Goal: Transaction & Acquisition: Purchase product/service

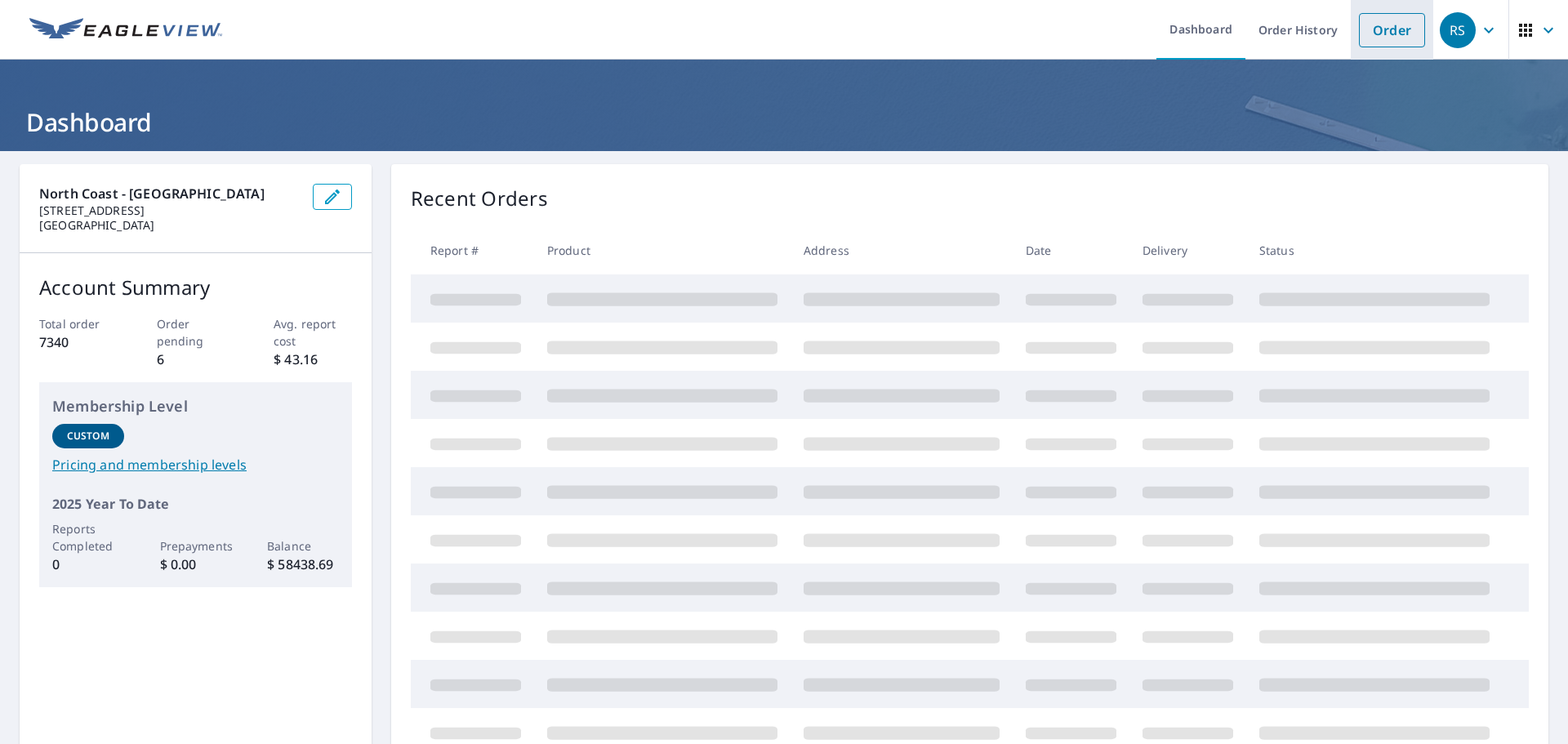
click at [1379, 27] on link "Order" at bounding box center [1392, 30] width 66 height 34
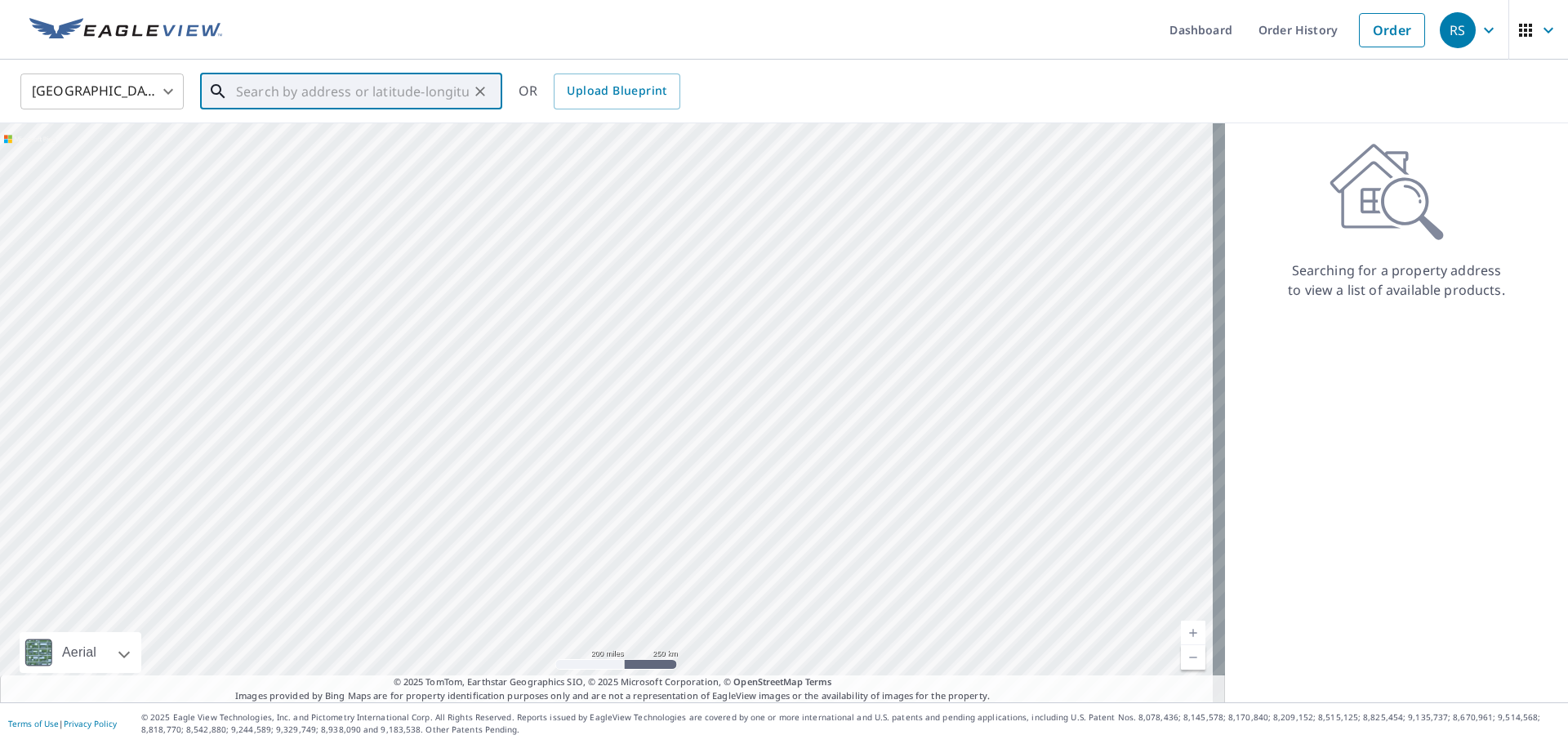
click at [311, 88] on input "text" at bounding box center [353, 91] width 233 height 46
click at [333, 146] on span "[STREET_ADDRESS][PERSON_NAME]" at bounding box center [360, 139] width 256 height 19
type input "[STREET_ADDRESS][PERSON_NAME]"
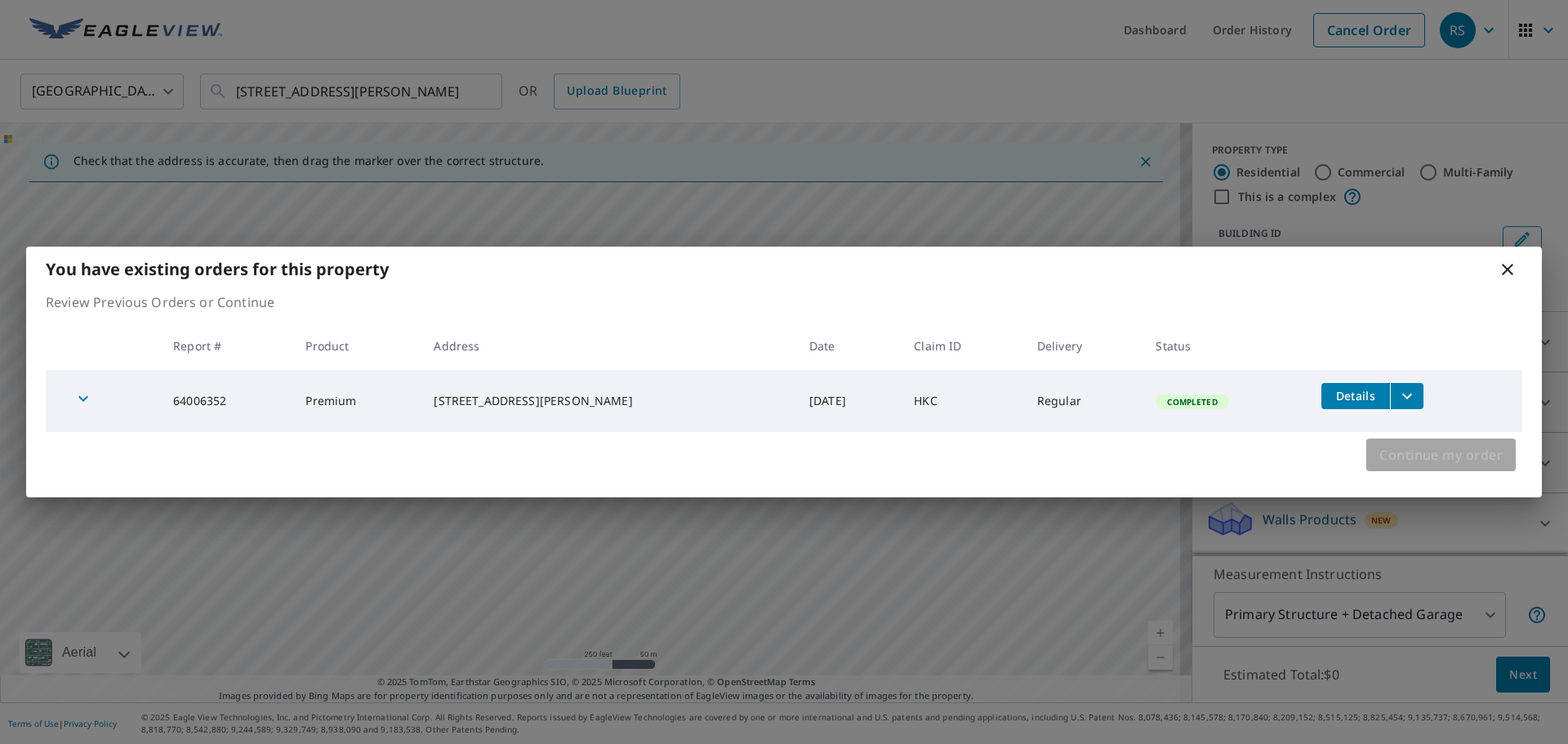
click at [1437, 463] on span "Continue my order" at bounding box center [1441, 455] width 123 height 23
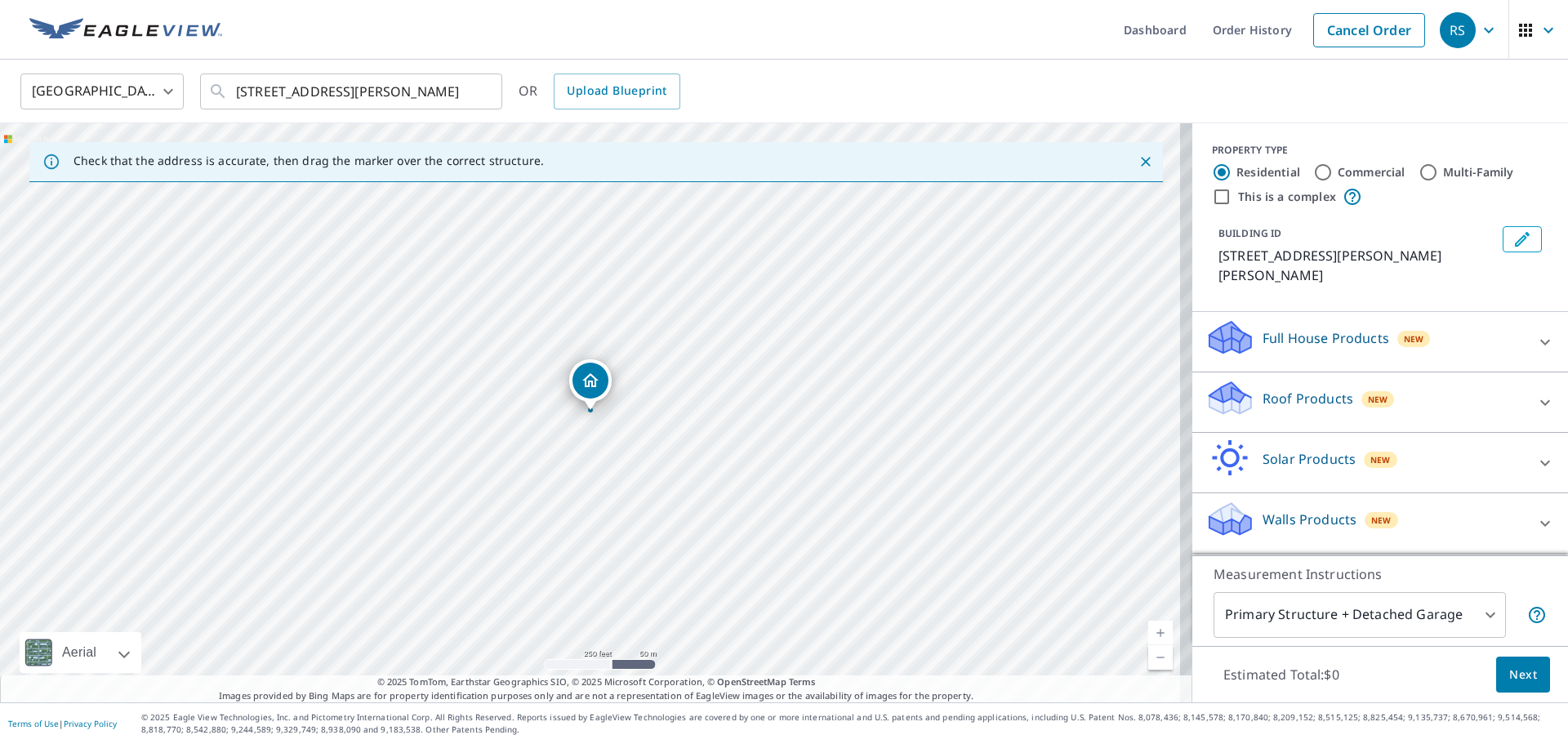
click at [1227, 503] on icon at bounding box center [1231, 513] width 42 height 20
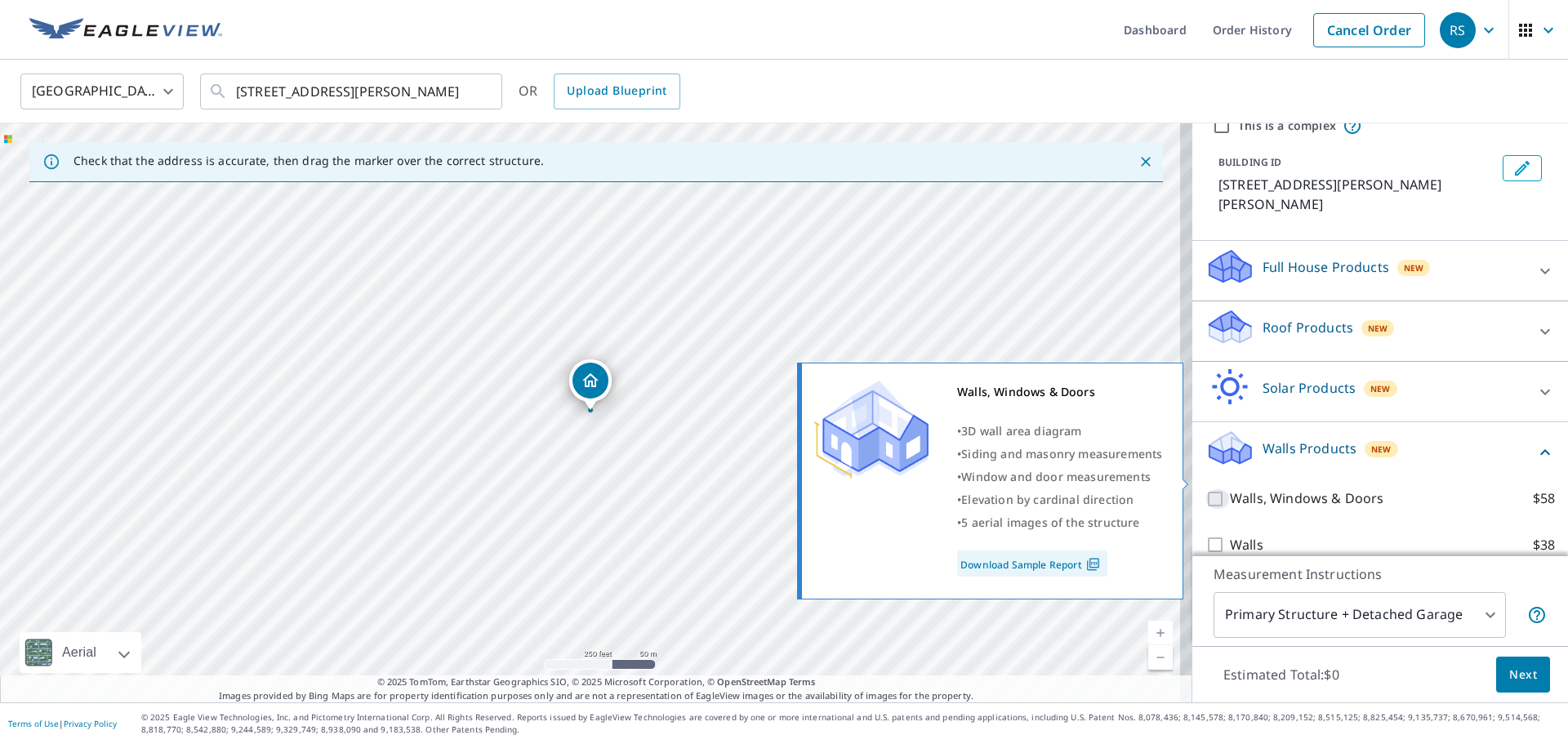
click at [1206, 489] on input "Walls, Windows & Doors $58" at bounding box center [1218, 499] width 24 height 19
checkbox input "true"
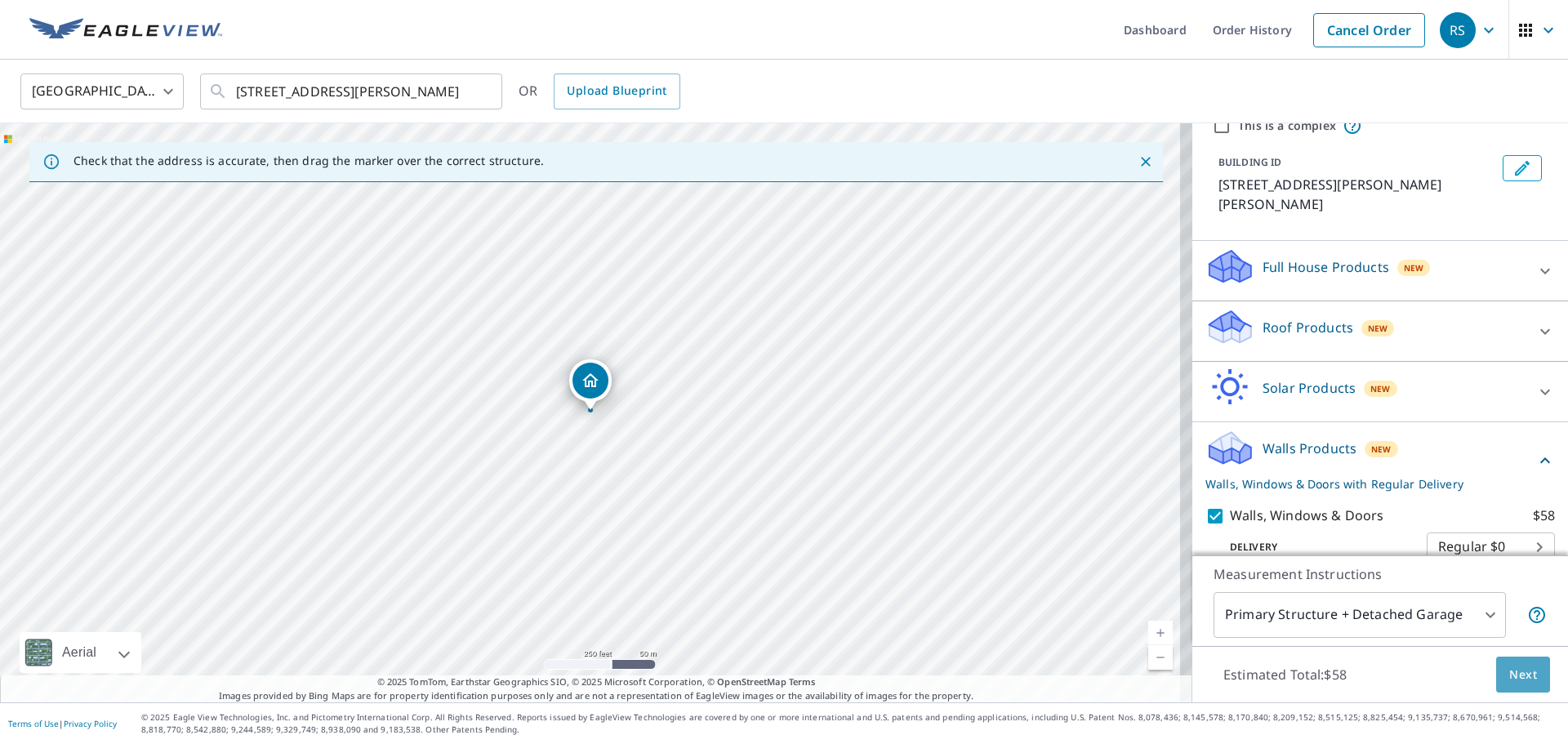
click at [1496, 670] on button "Next" at bounding box center [1523, 676] width 54 height 37
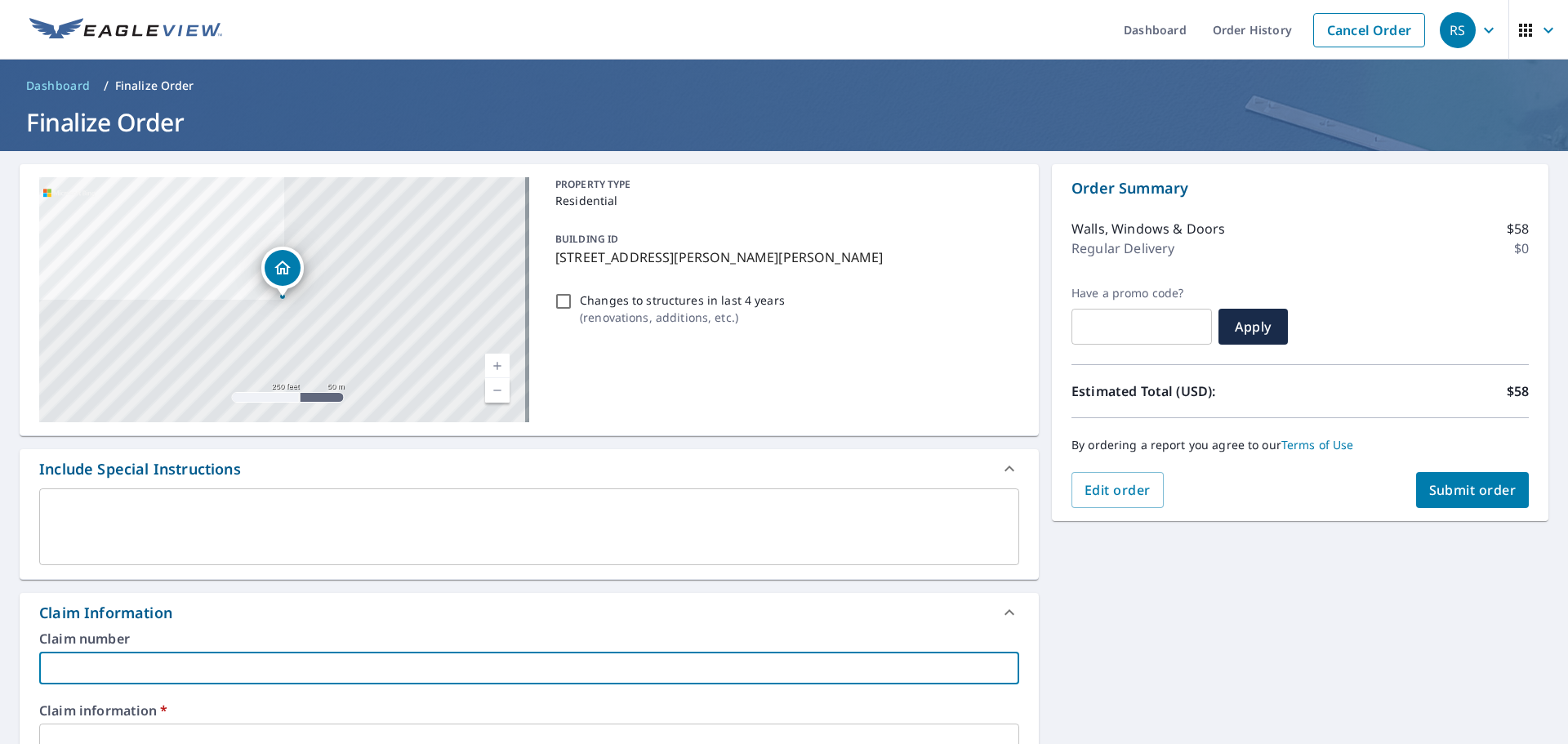
click at [168, 680] on input "text" at bounding box center [529, 668] width 980 height 32
type input "681468"
checkbox input "true"
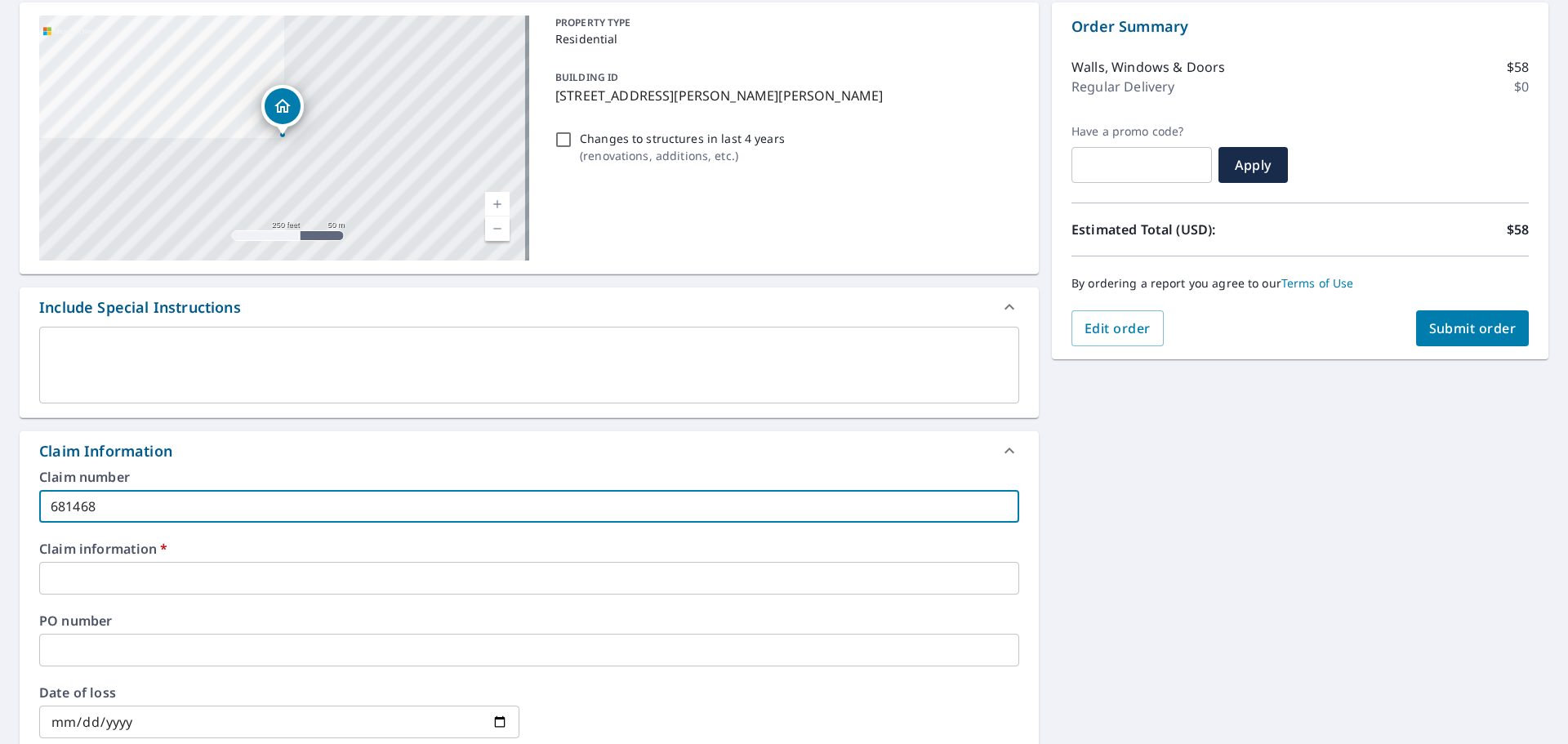
scroll to position [164, 0]
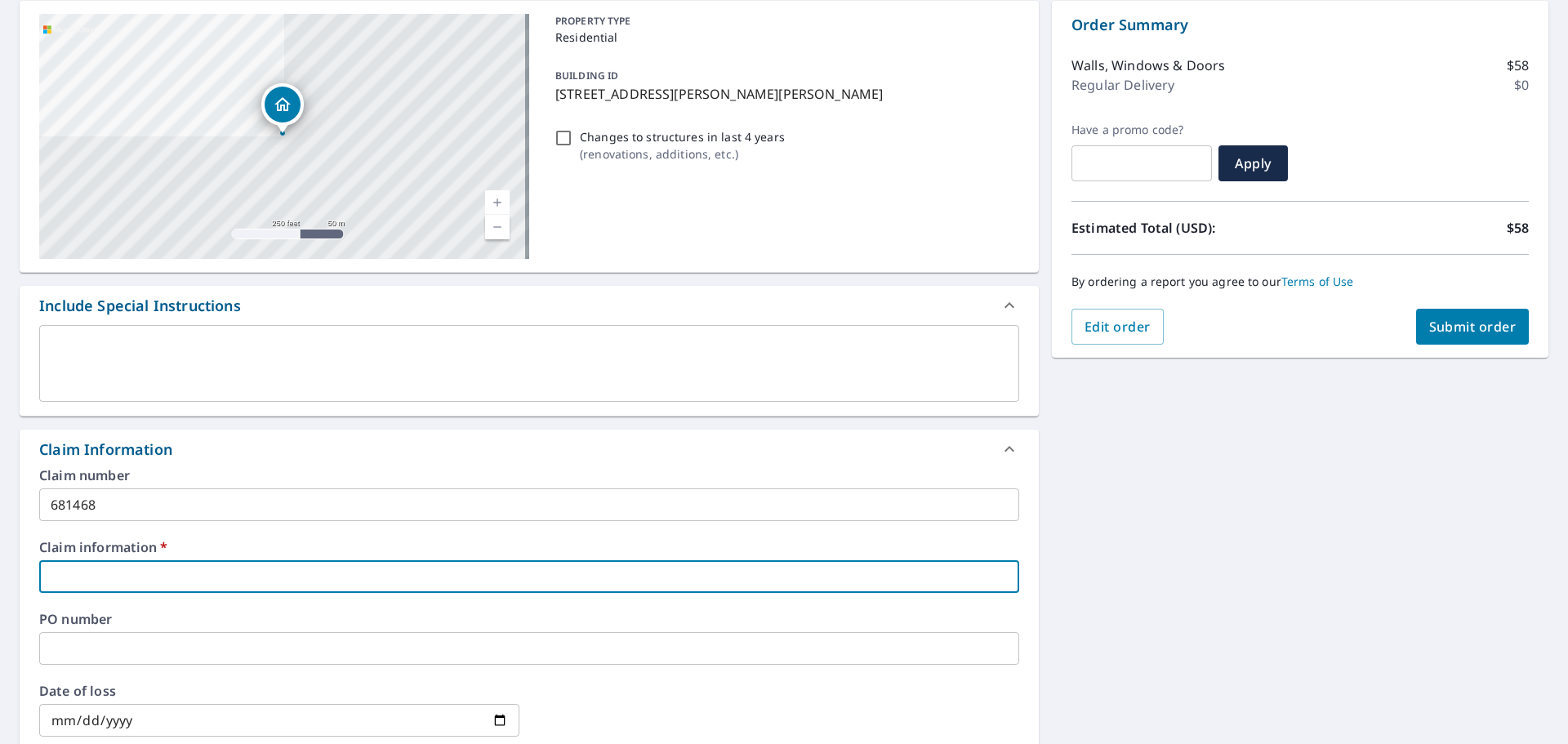
click at [132, 583] on input "text" at bounding box center [529, 576] width 980 height 32
type input "681468"
checkbox input "true"
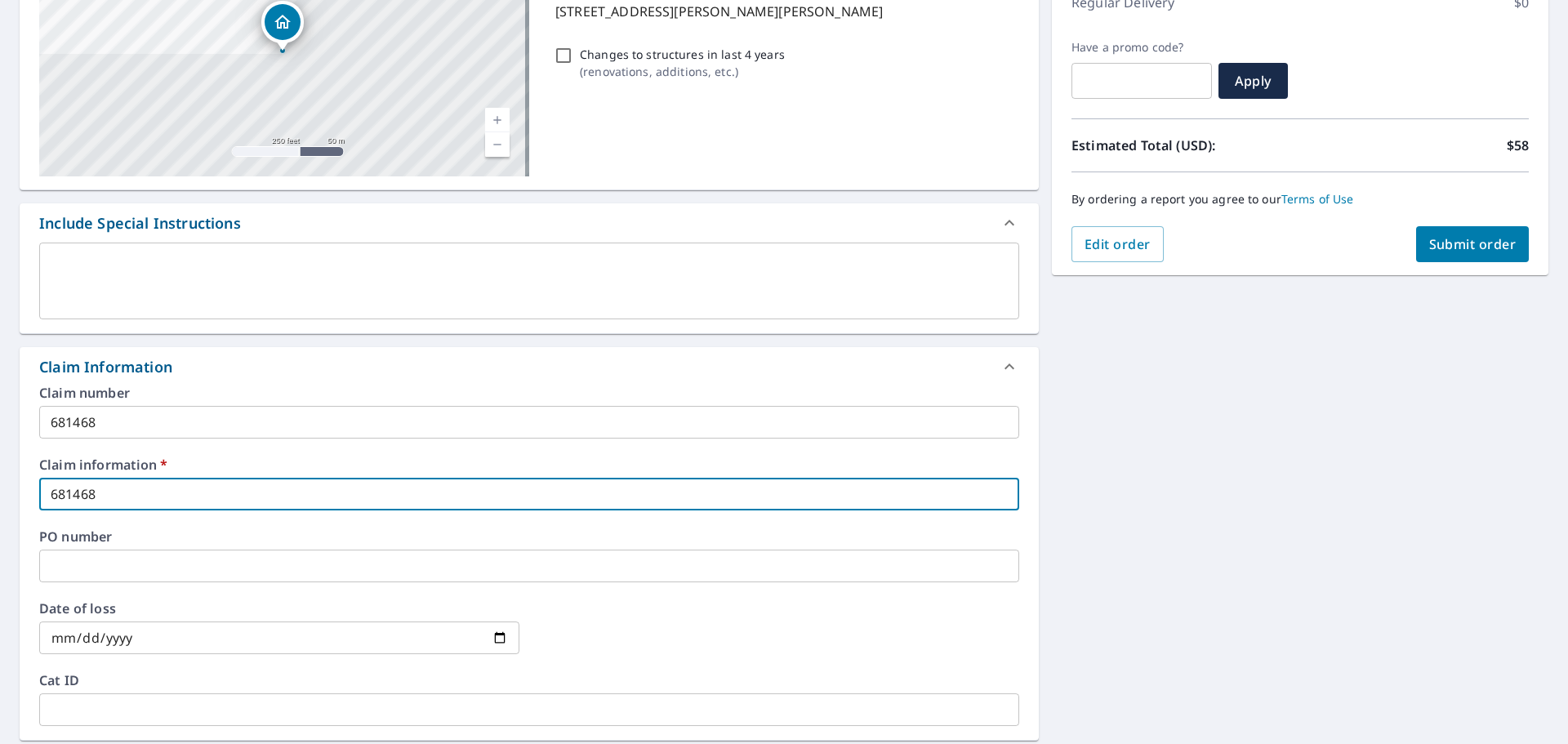
scroll to position [245, 0]
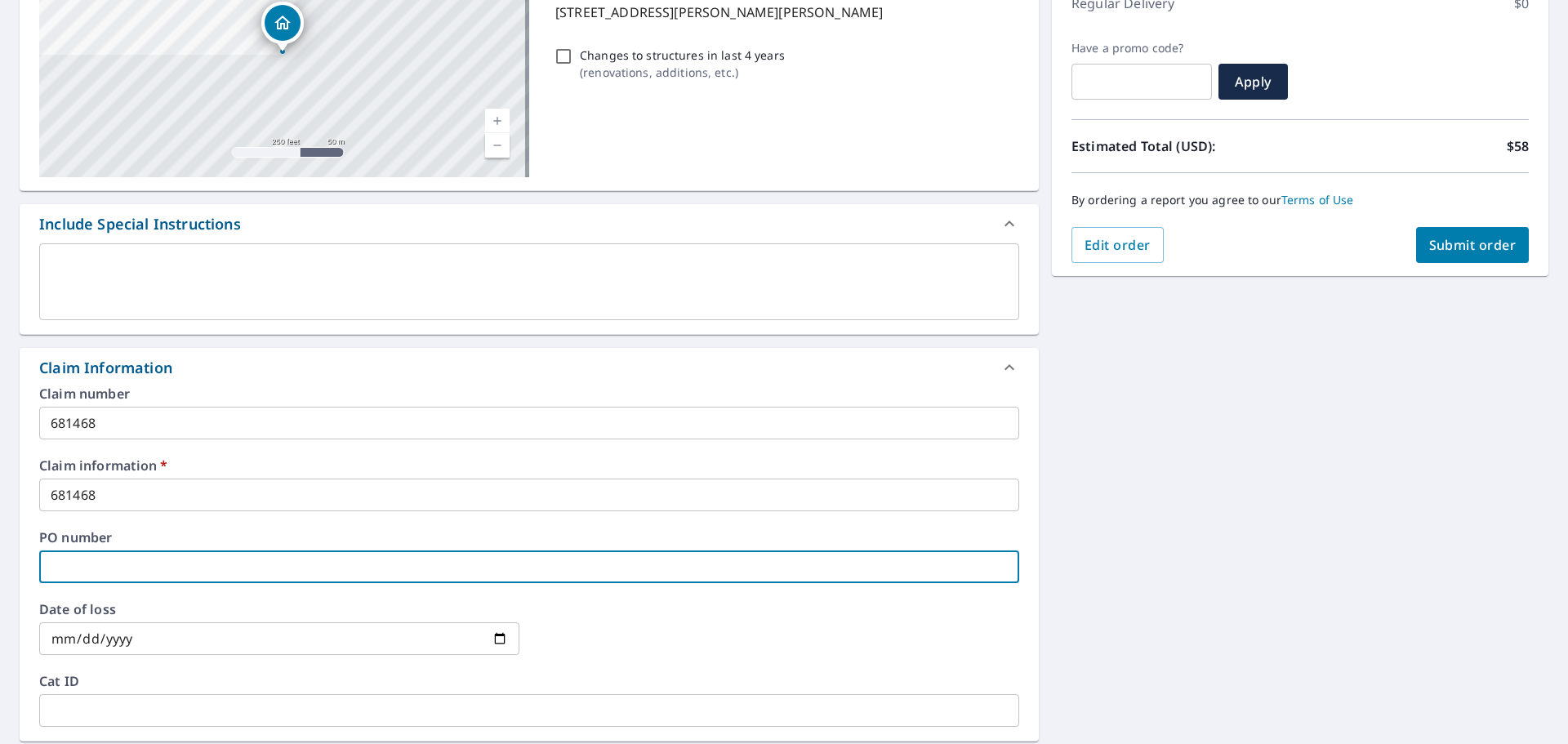
click at [74, 564] on input "text" at bounding box center [529, 566] width 980 height 32
type input "1"
checkbox input "true"
type input "12"
checkbox input "true"
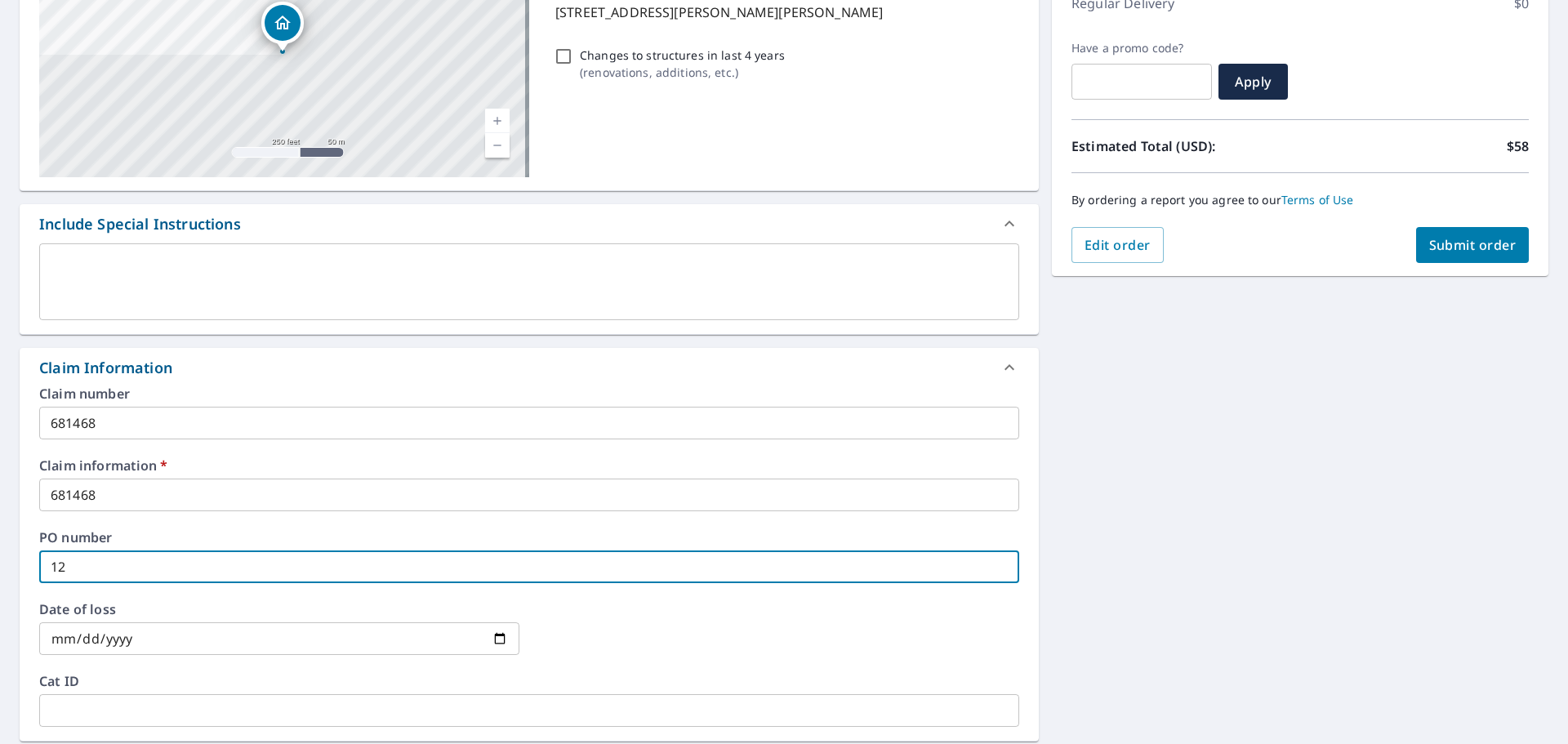
type input "127"
checkbox input "true"
type input "1270"
checkbox input "true"
type input "12703"
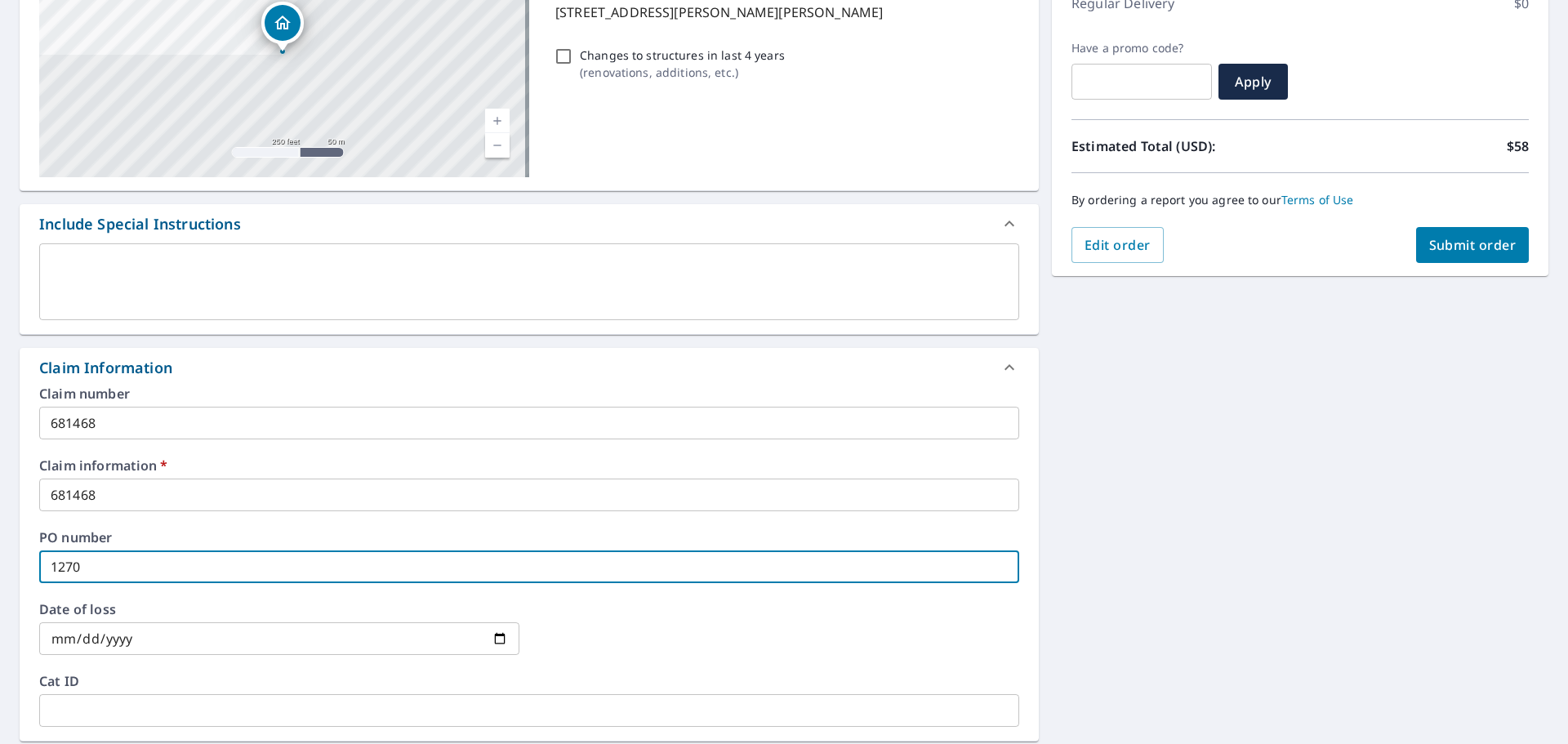
checkbox input "true"
type input "12703"
checkbox input "true"
type input "12703 c"
checkbox input "true"
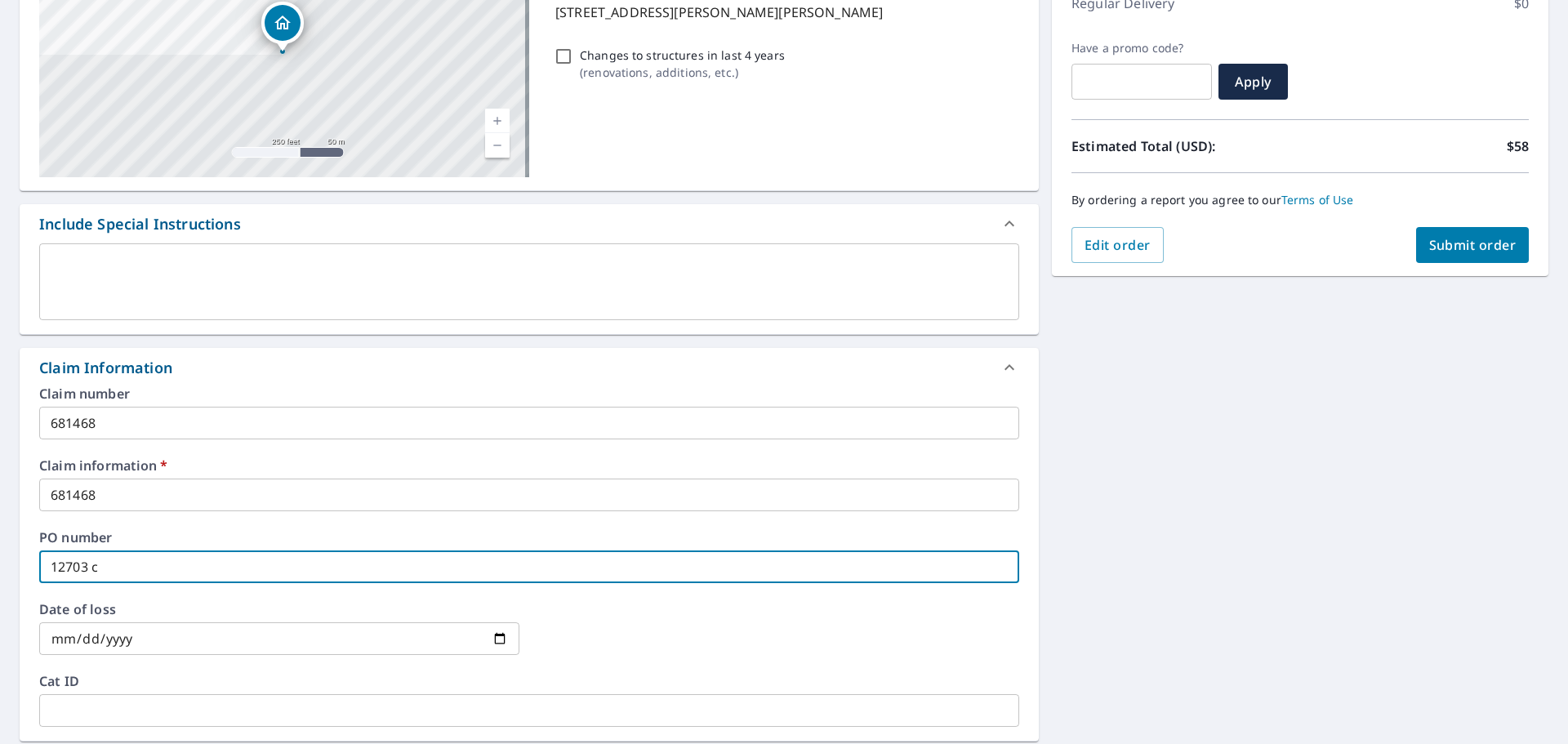
type input "12703 ch"
checkbox input "true"
type input "12703 chu"
checkbox input "true"
type input "12703 chur"
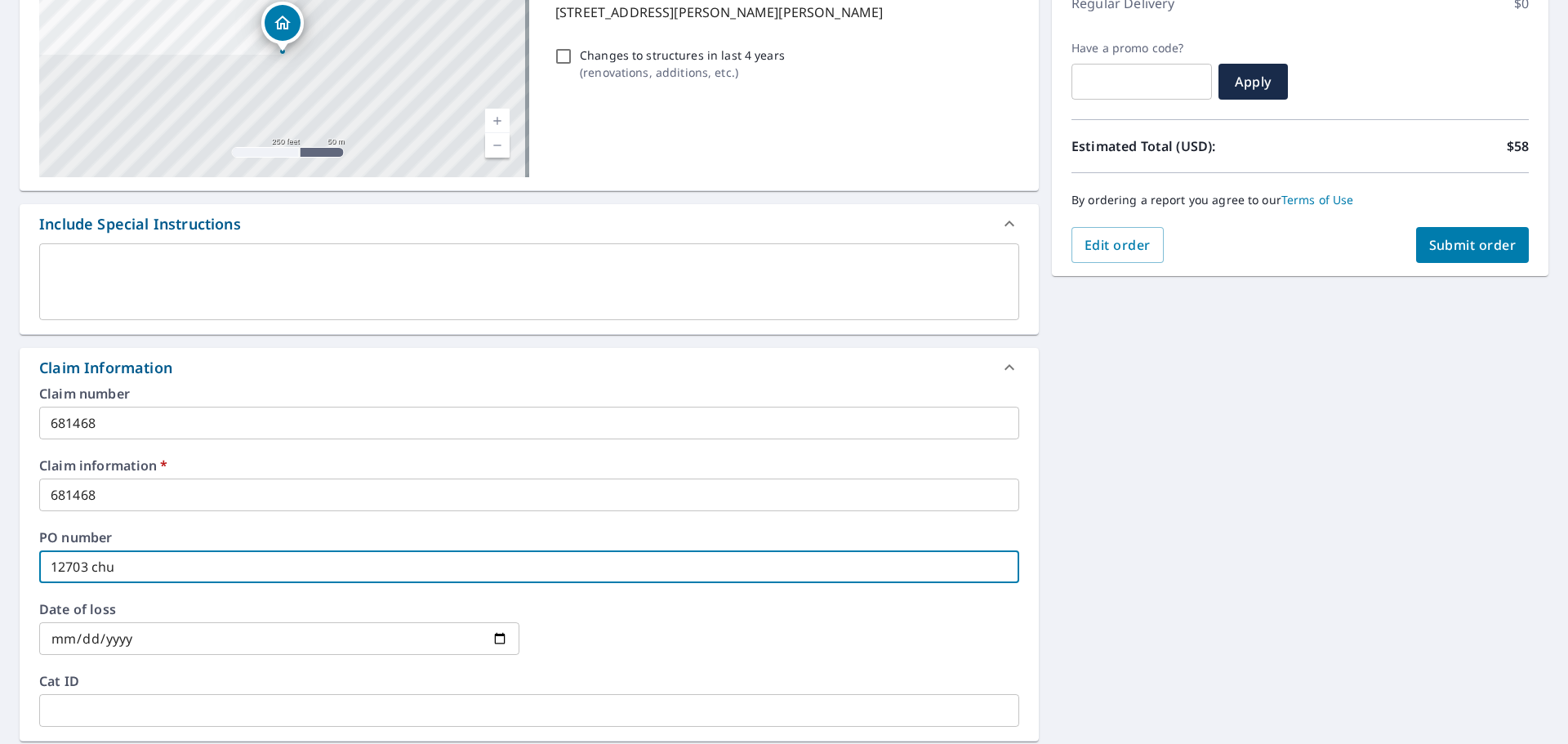
checkbox input "true"
type input "12703 churc"
checkbox input "true"
type input "12703 [DEMOGRAPHIC_DATA]"
checkbox input "true"
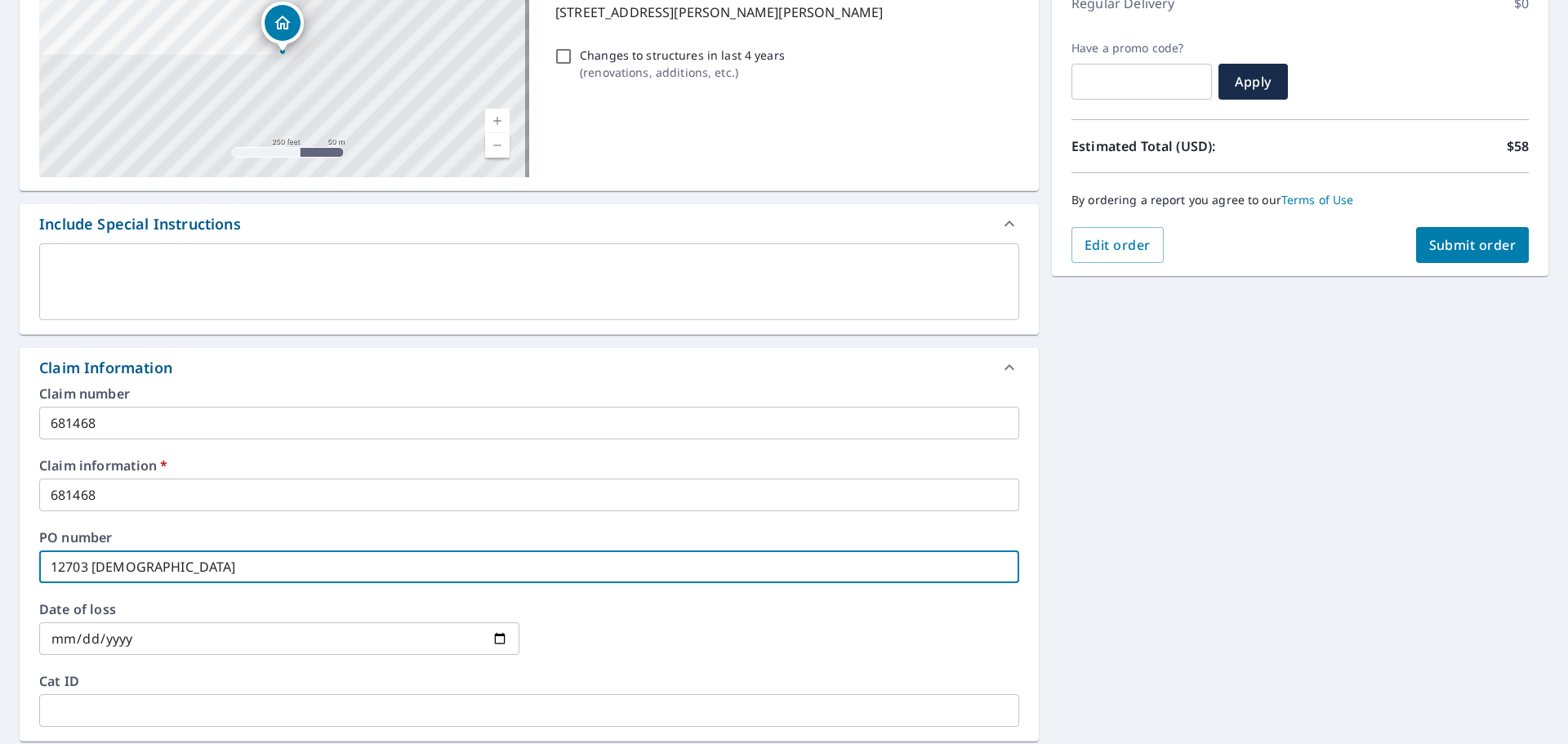
type input "12703 [DEMOGRAPHIC_DATA]"
checkbox input "true"
type input "12703 churchil"
checkbox input "true"
type input "12703 [PERSON_NAME]"
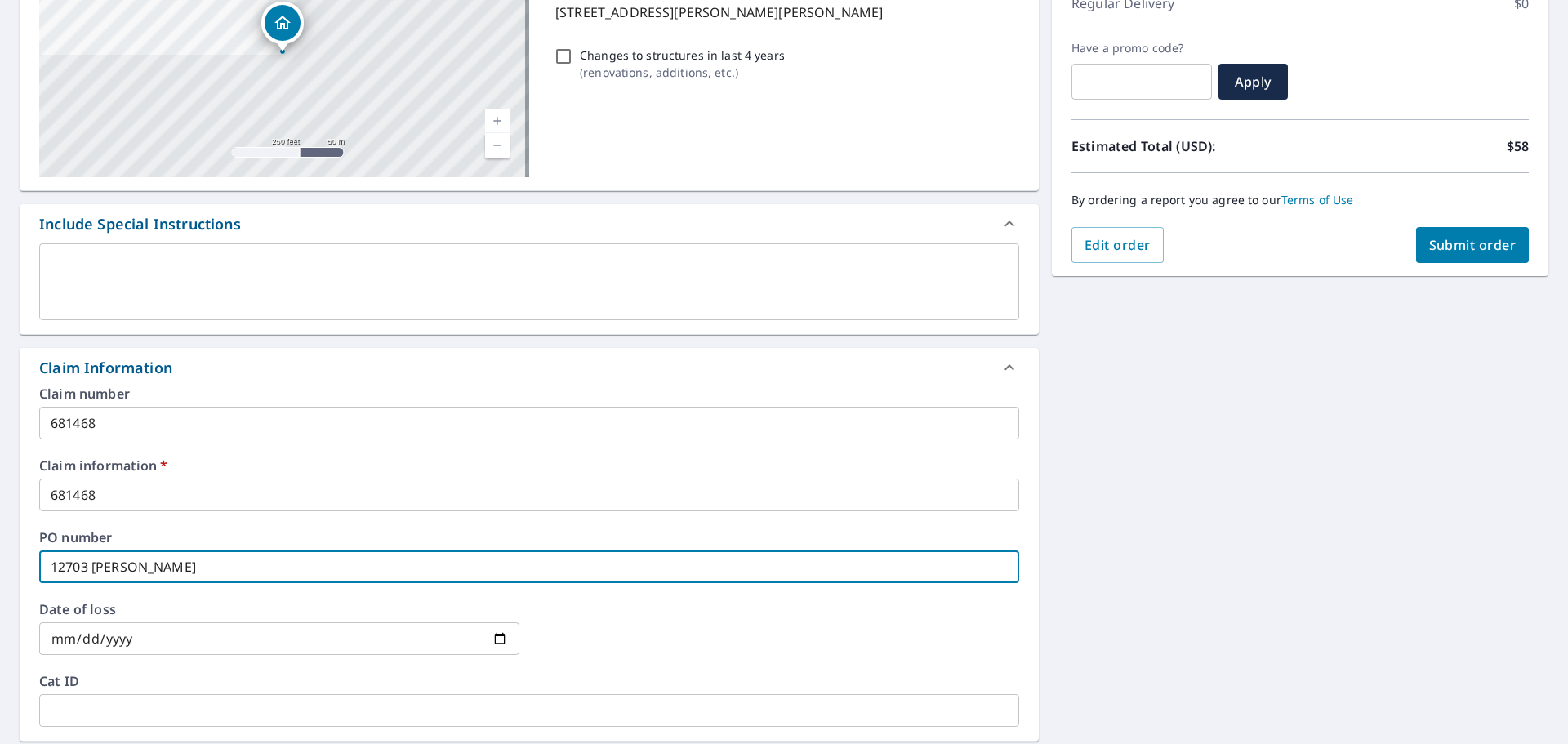
checkbox input "true"
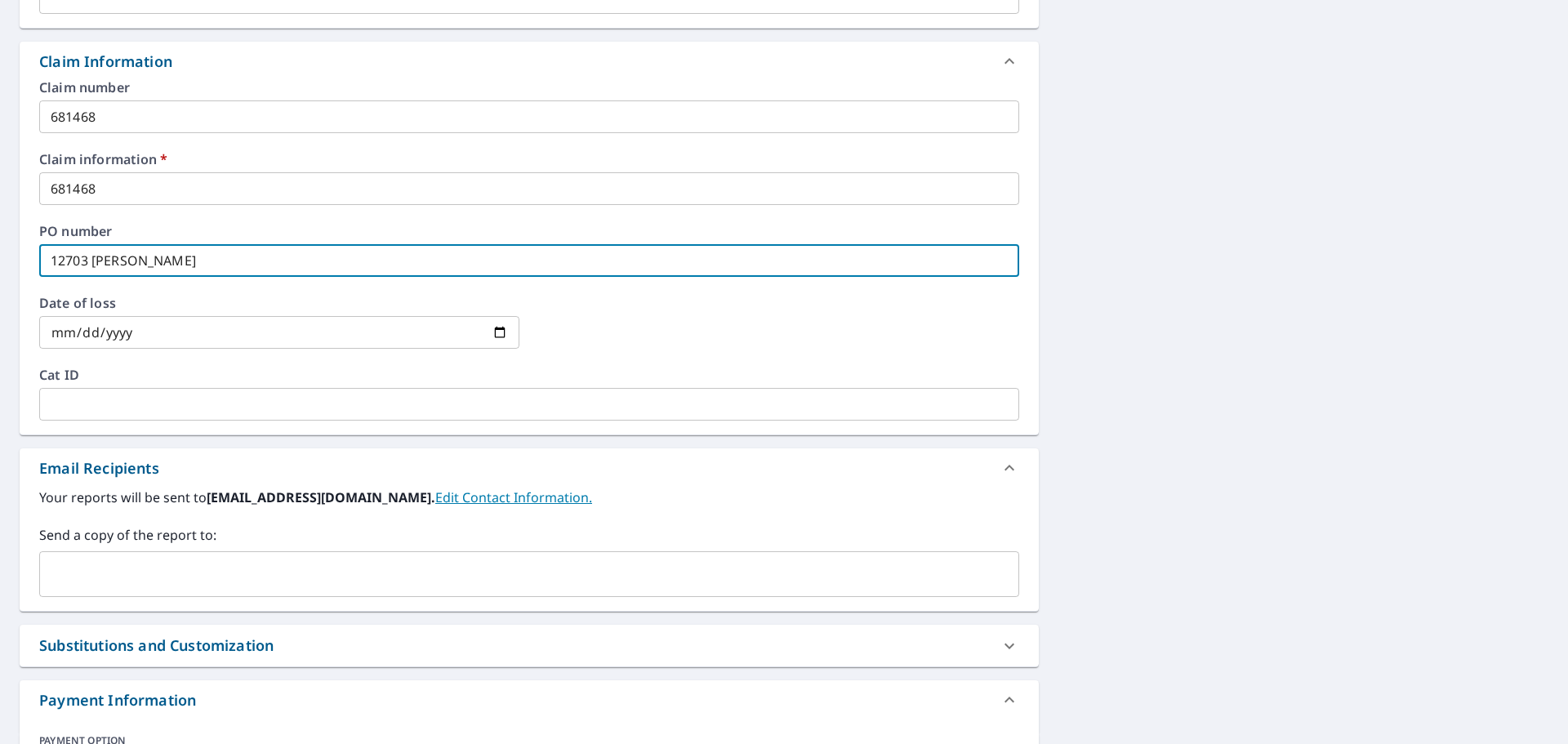
scroll to position [572, 0]
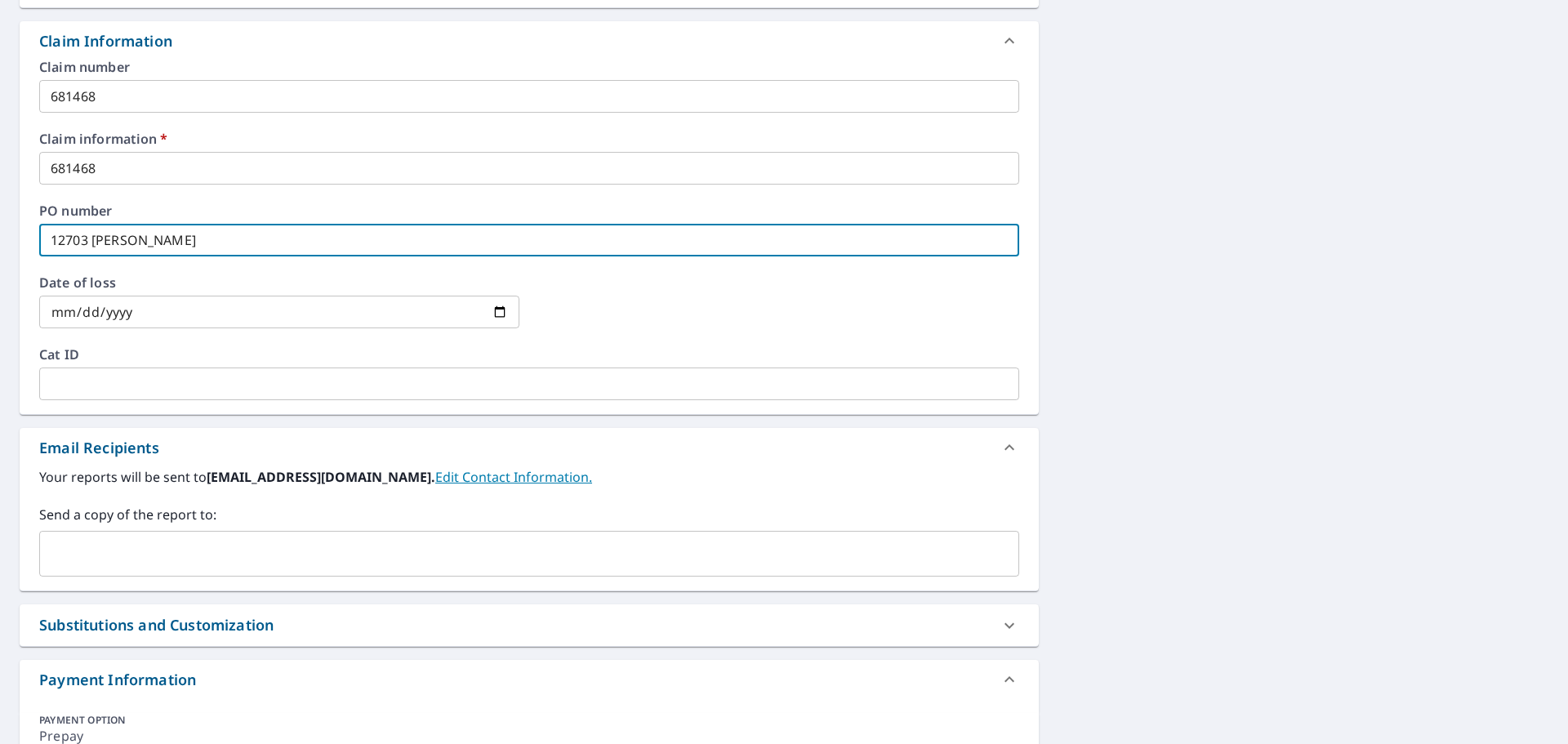
type input "12703 [PERSON_NAME]"
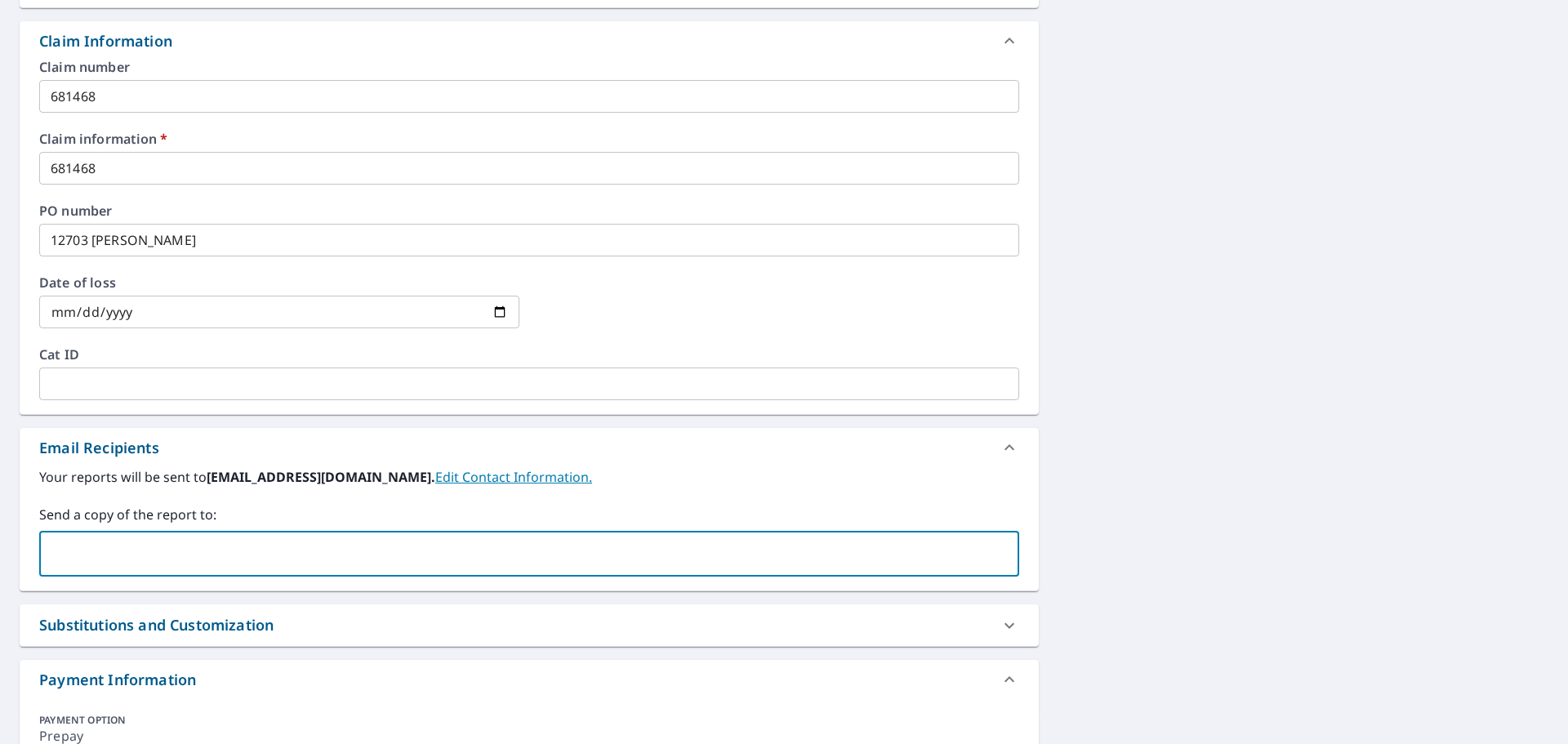
click at [67, 560] on input "text" at bounding box center [516, 553] width 941 height 31
type input "[EMAIL_ADDRESS][DOMAIN_NAME]"
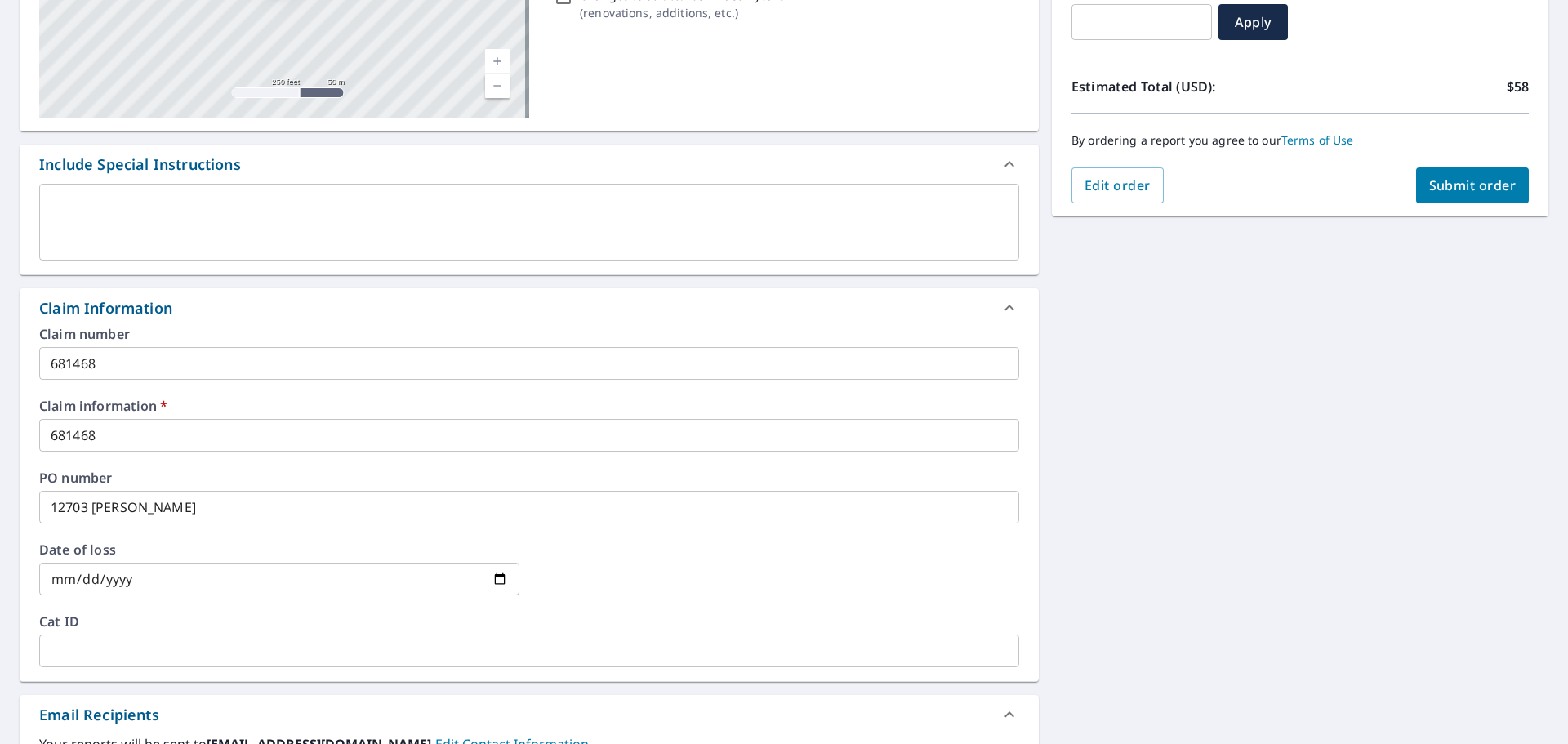
scroll to position [245, 0]
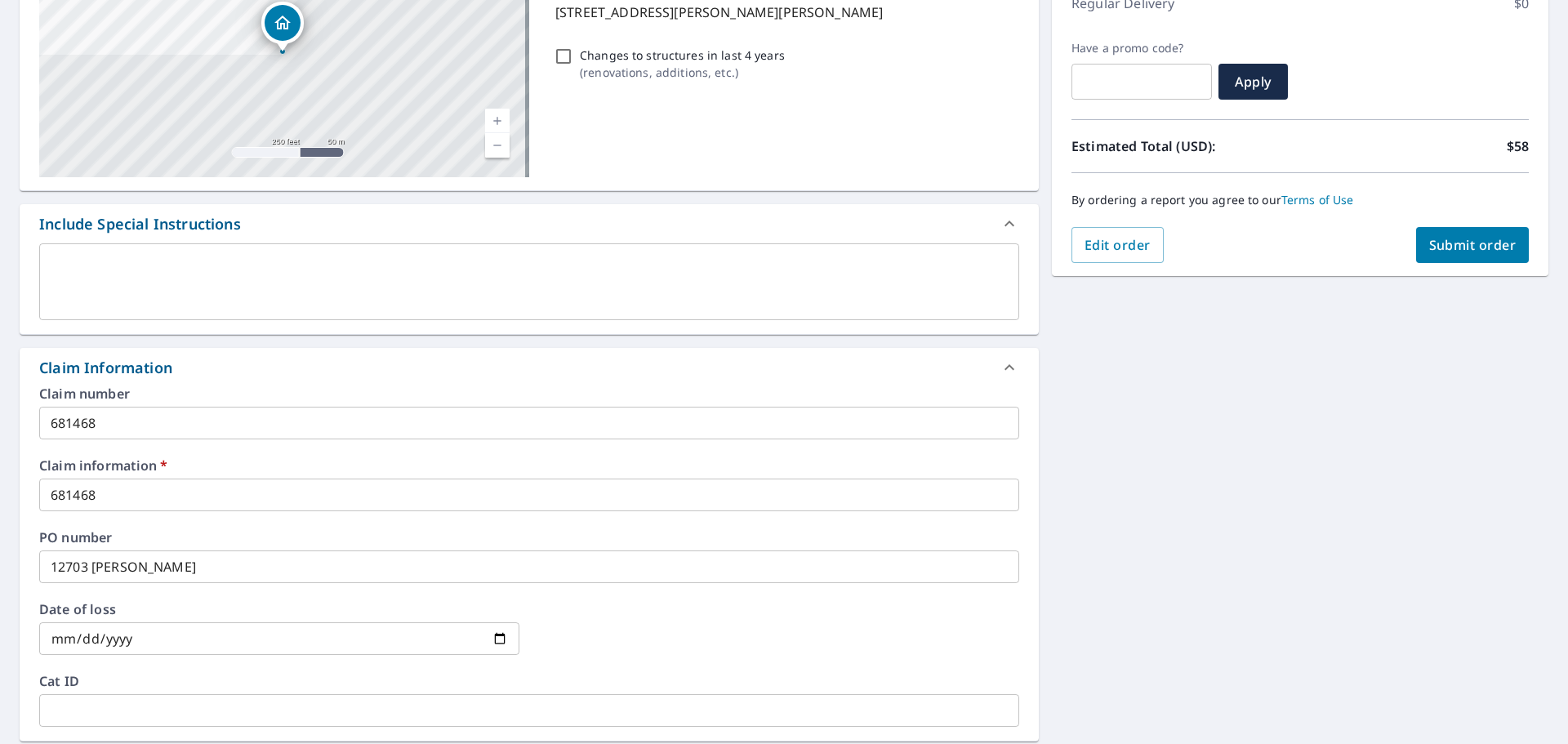
click at [1444, 241] on span "Submit order" at bounding box center [1474, 245] width 88 height 18
checkbox input "true"
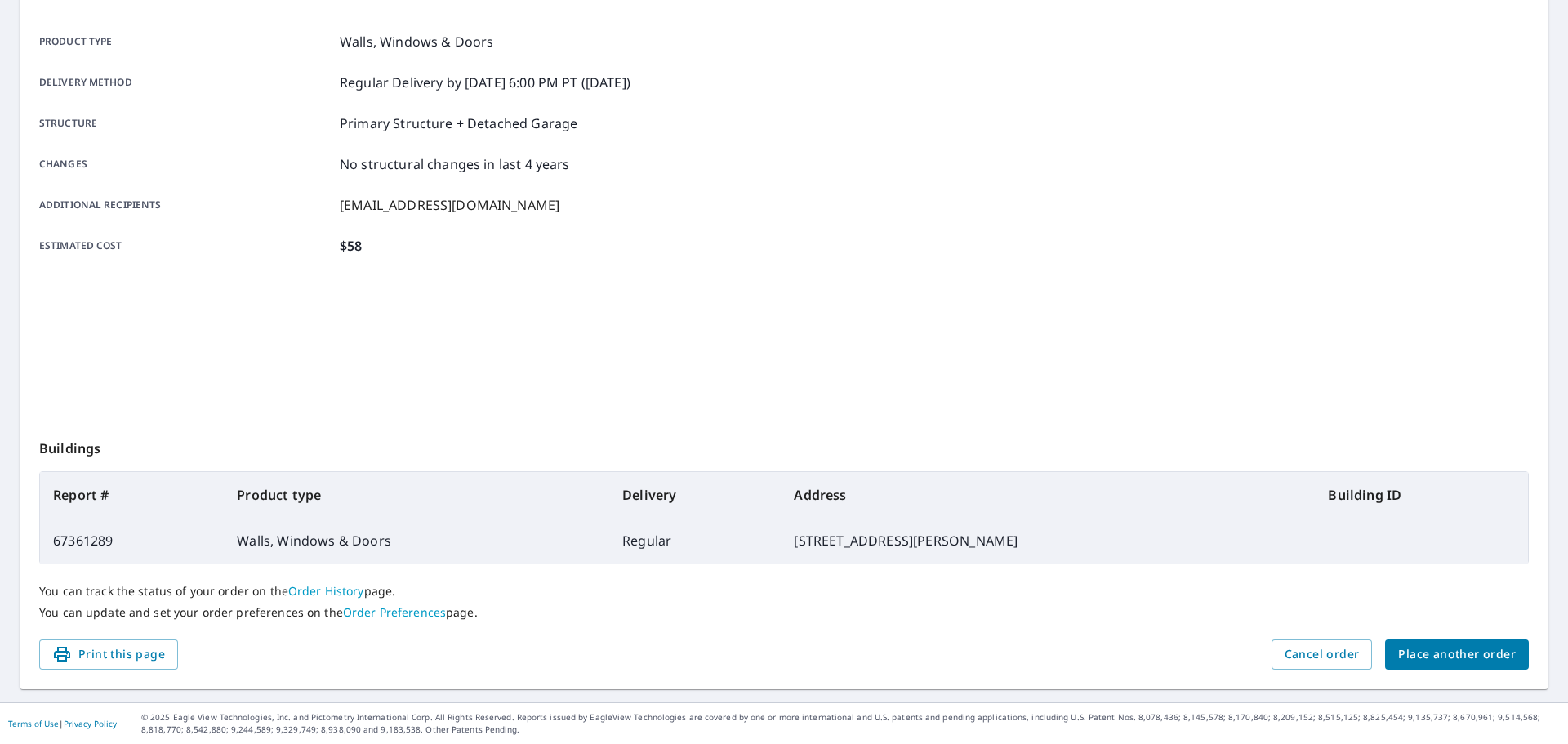
scroll to position [217, 0]
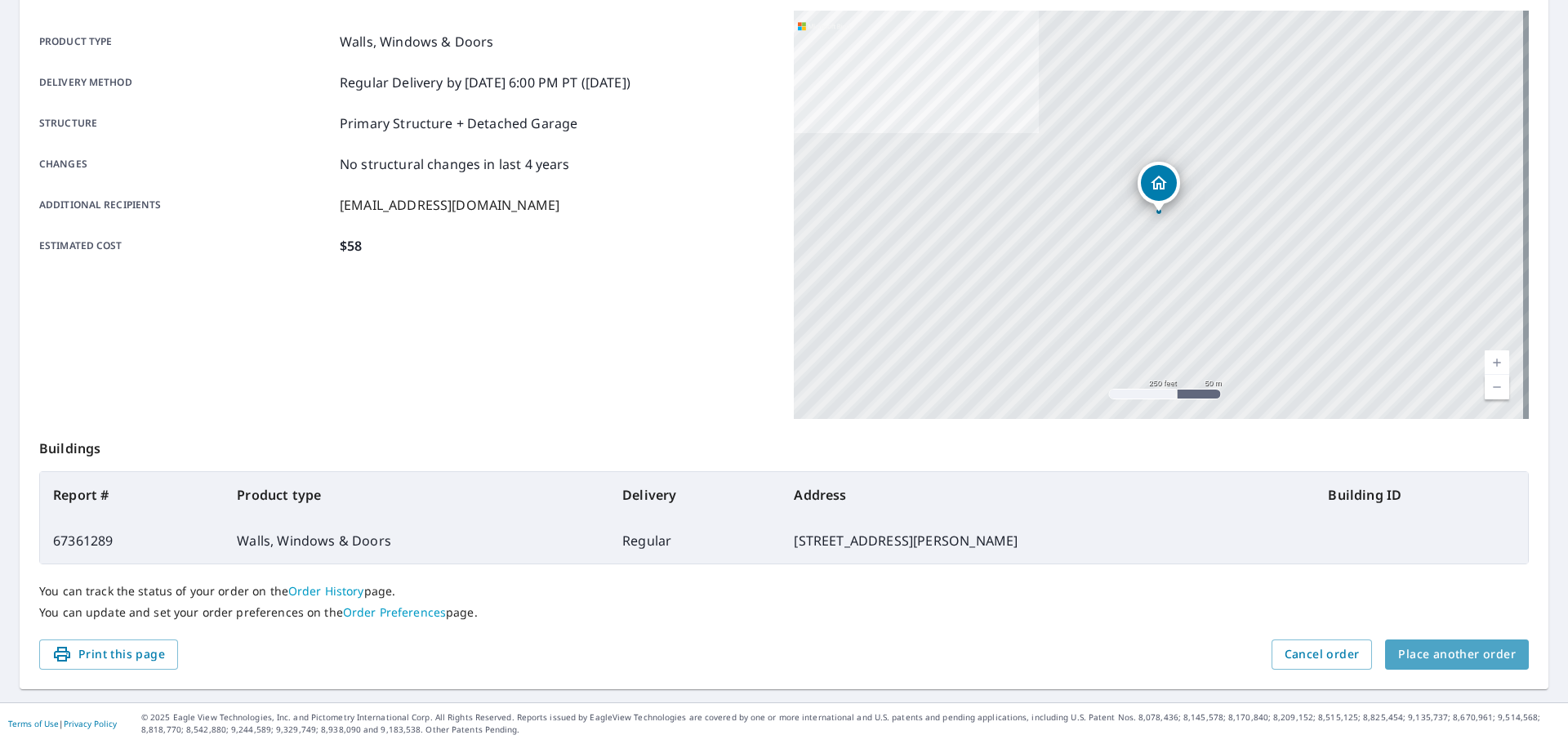
click at [1479, 656] on span "Place another order" at bounding box center [1457, 655] width 117 height 20
